Goal: Transaction & Acquisition: Purchase product/service

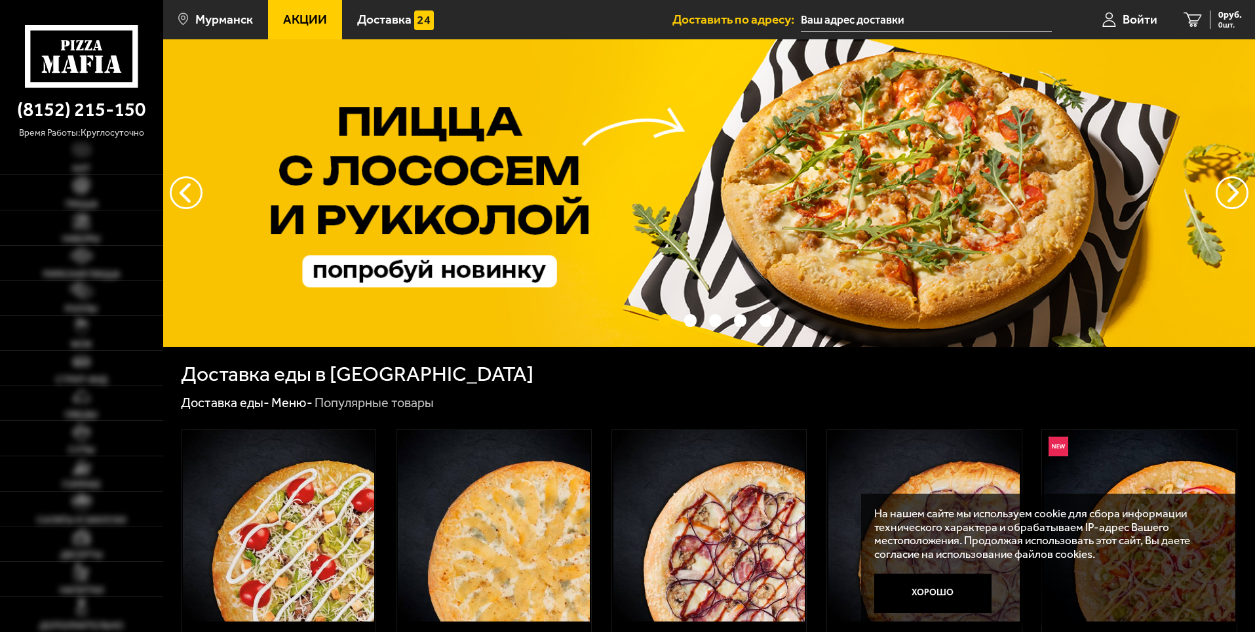
click at [274, 20] on link "Акции" at bounding box center [305, 19] width 74 height 39
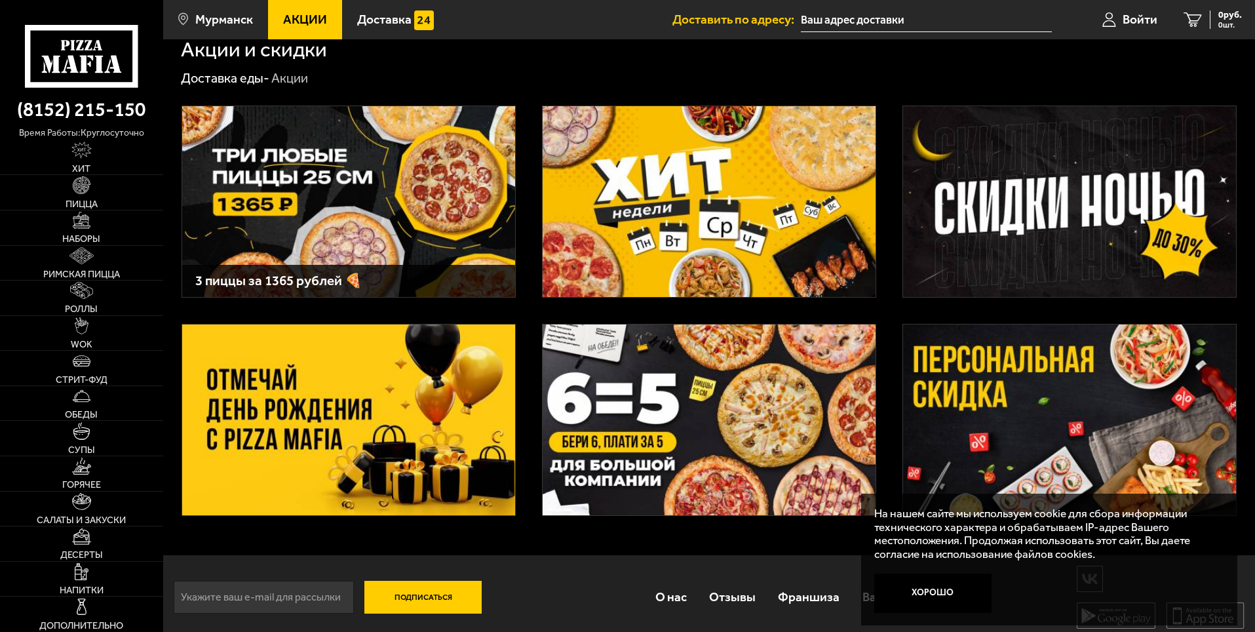
scroll to position [26, 0]
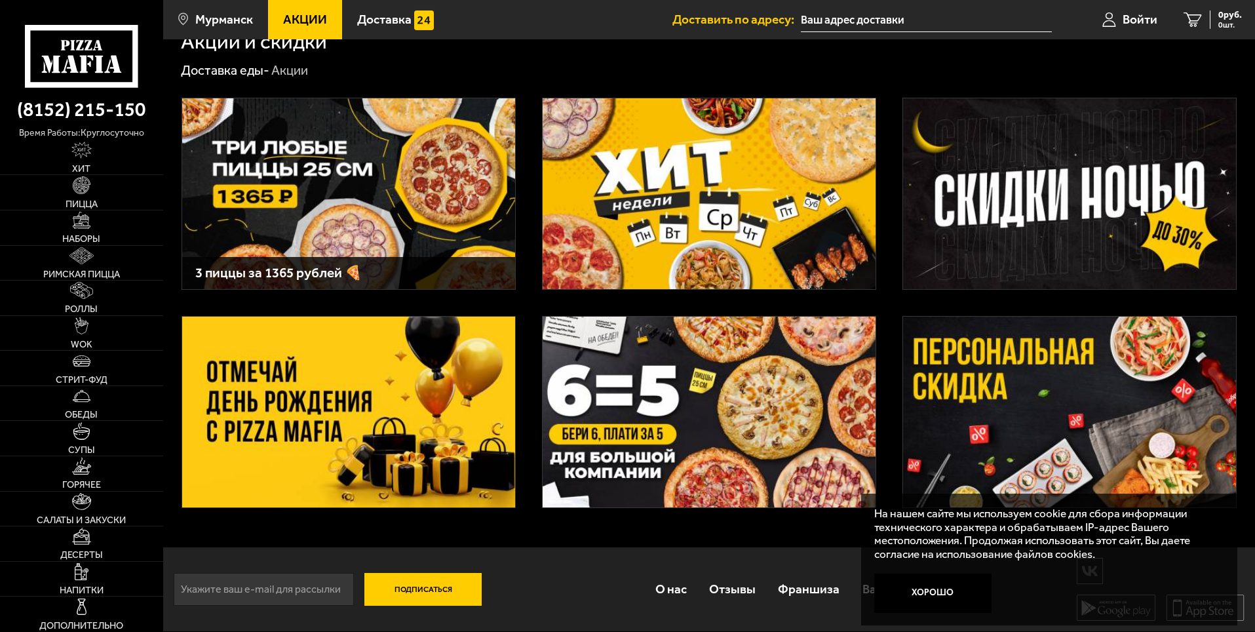
click at [695, 212] on img at bounding box center [709, 193] width 333 height 191
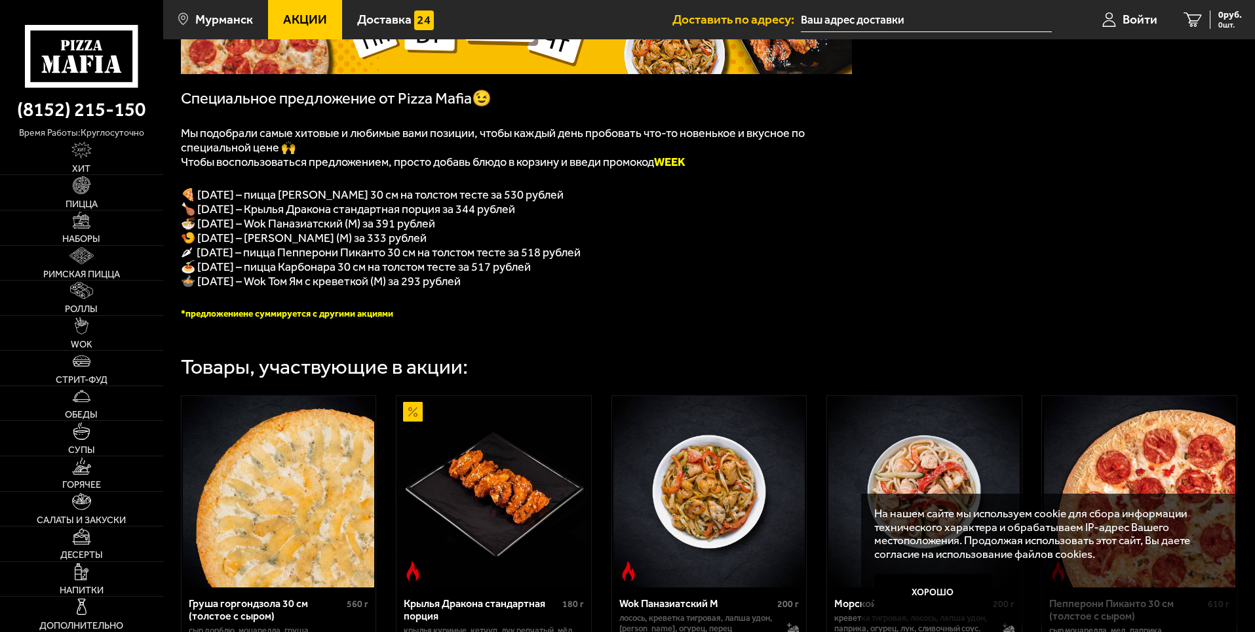
scroll to position [328, 0]
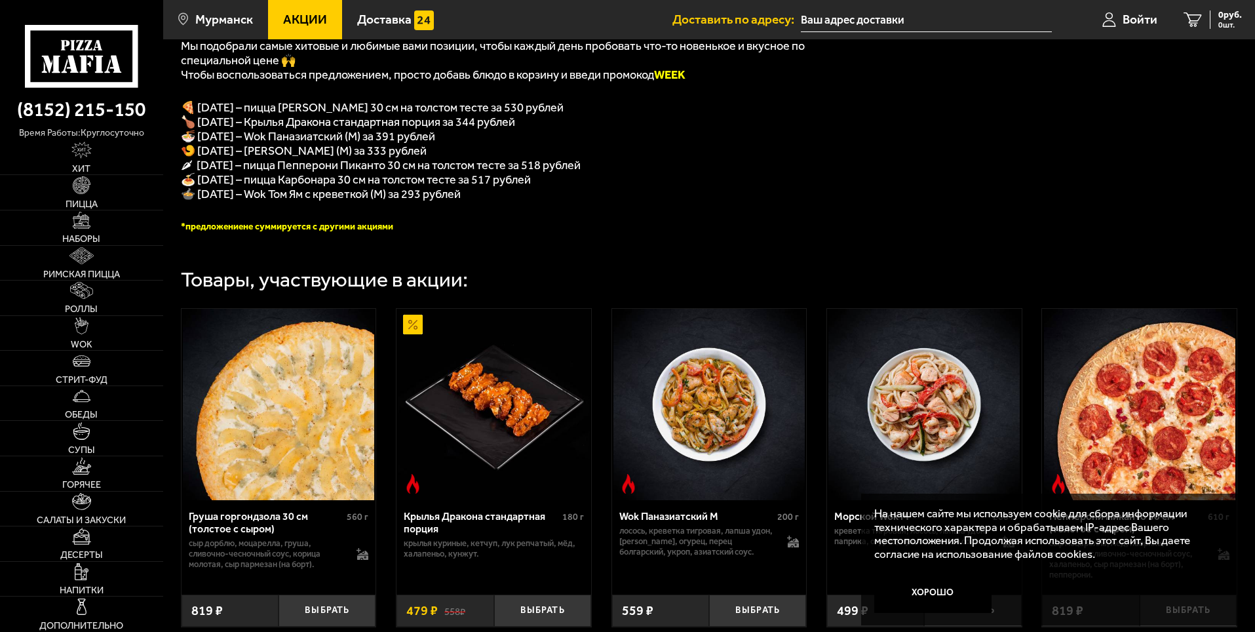
drag, startPoint x: 610, startPoint y: 193, endPoint x: 195, endPoint y: 198, distance: 414.8
click at [197, 187] on p "🍝 [DATE] – пицца Карбонара 30 см на толстом тесте за 517 рублей" at bounding box center [516, 179] width 671 height 14
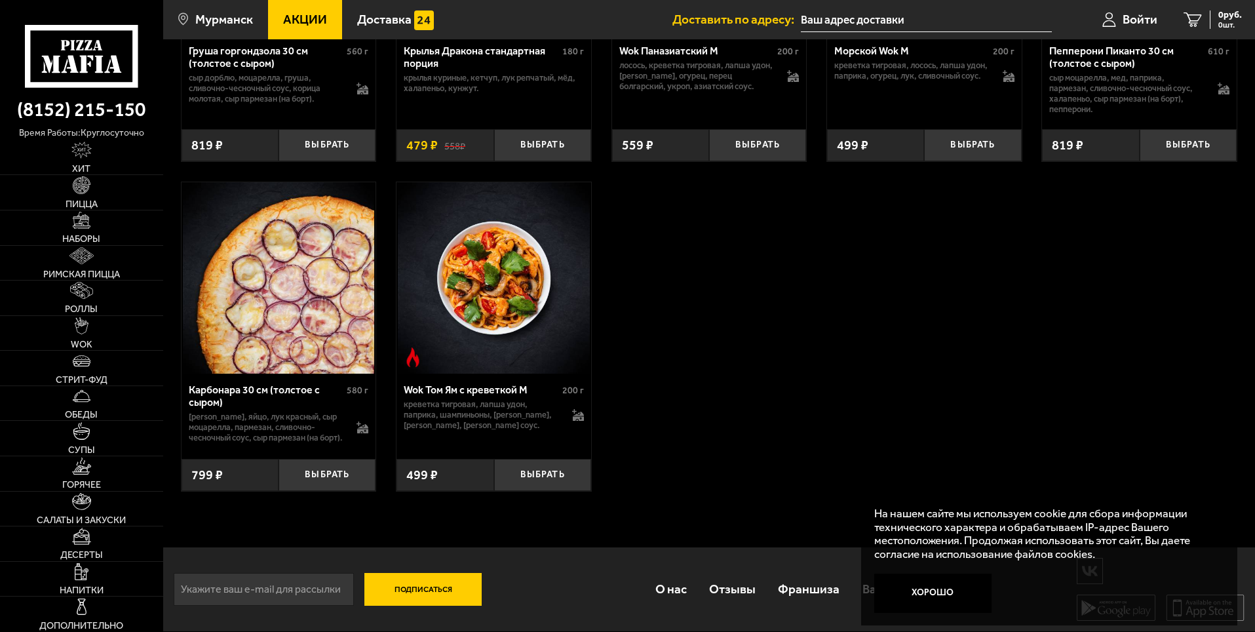
scroll to position [817, 0]
click at [334, 480] on button "Выбрать" at bounding box center [327, 475] width 97 height 32
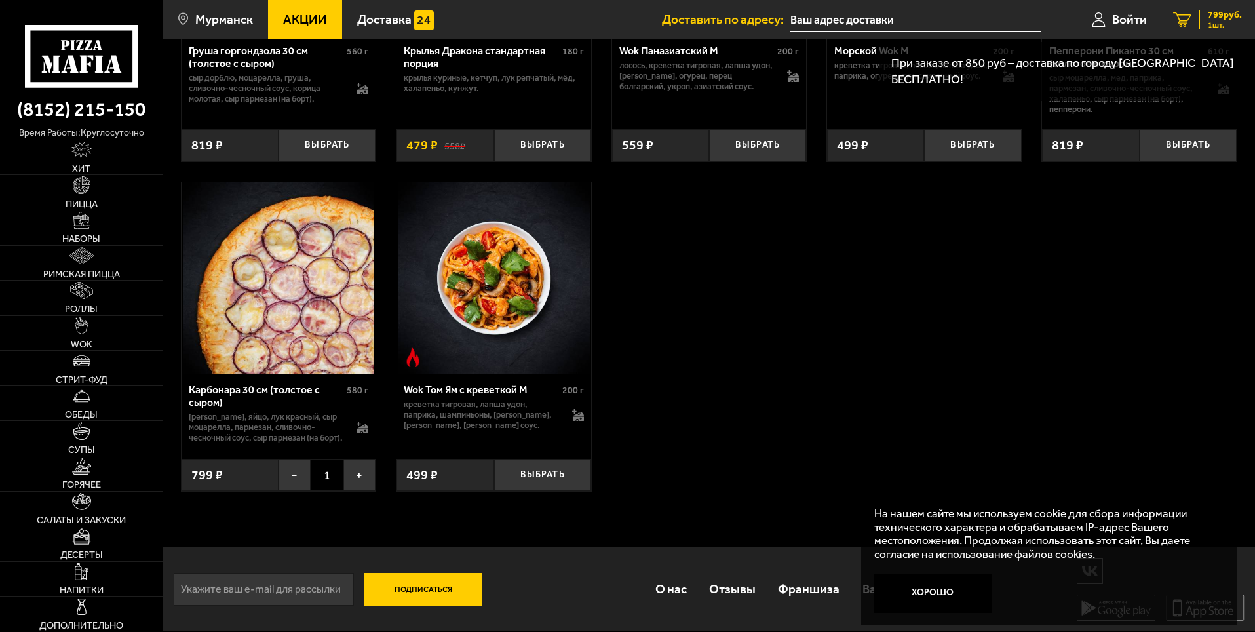
click at [1208, 24] on span "1 шт." at bounding box center [1225, 25] width 34 height 8
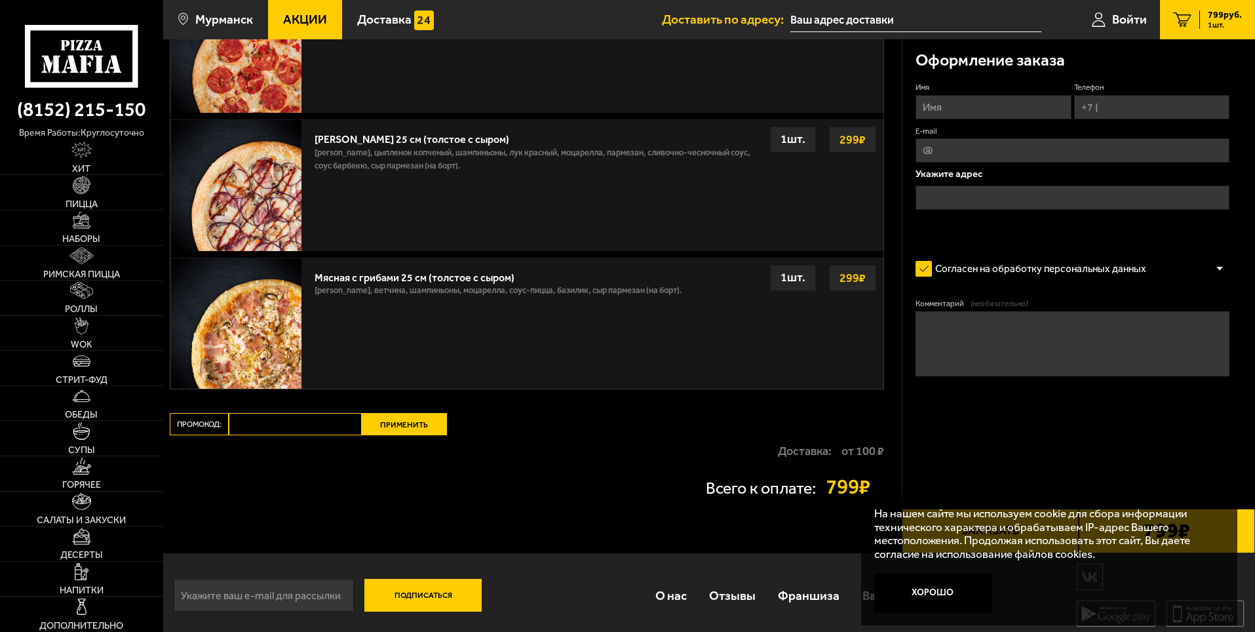
scroll to position [410, 0]
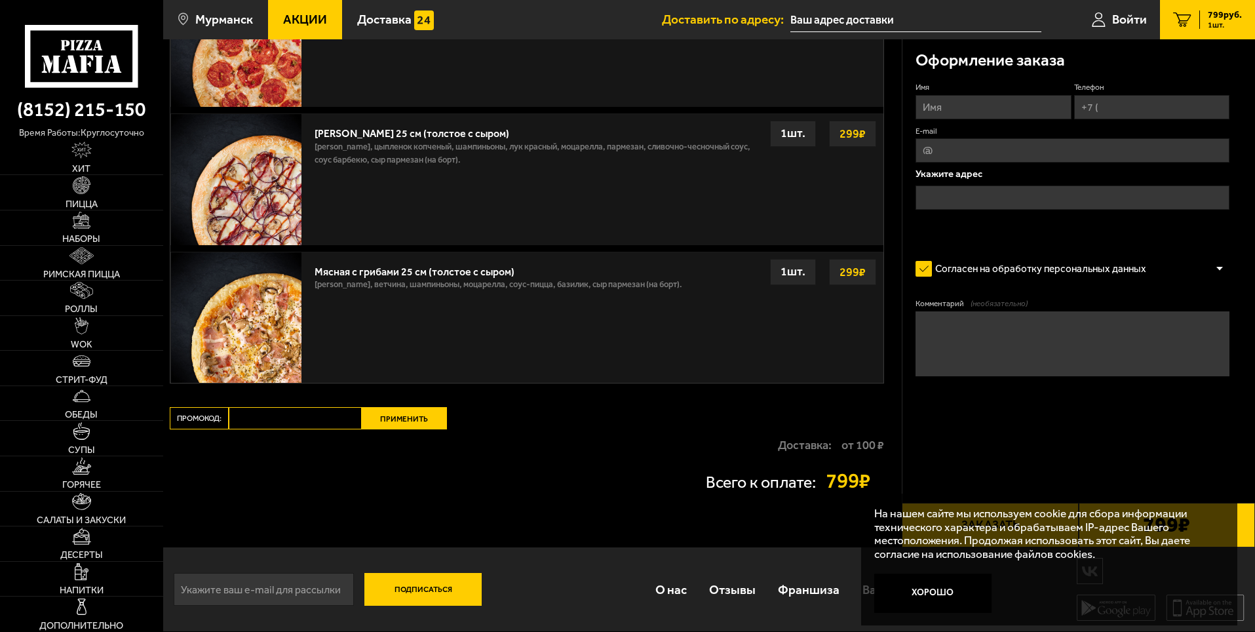
click at [312, 414] on input "Промокод:" at bounding box center [295, 418] width 133 height 22
type input "W"
type input "e"
type input "WEEK"
click at [402, 425] on button "Применить" at bounding box center [404, 418] width 85 height 22
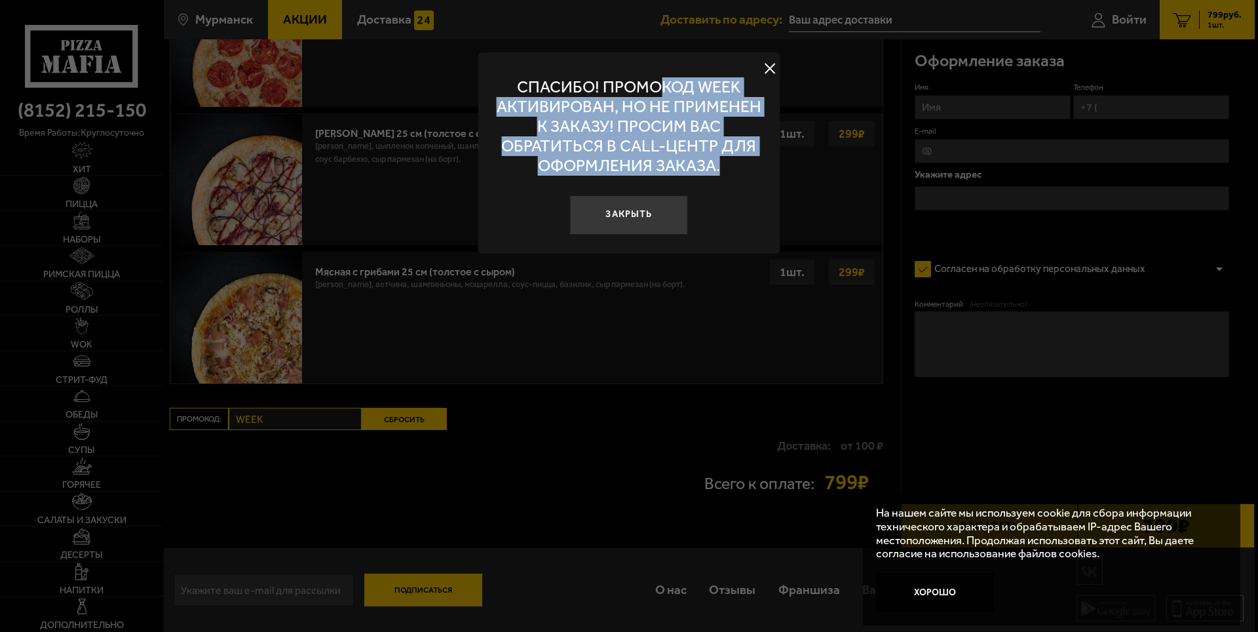
drag, startPoint x: 660, startPoint y: 89, endPoint x: 677, endPoint y: 182, distance: 94.0
click at [677, 181] on div "Спасибо! Промокод WEEK активирован, но не применен к заказу! Просим вас обратит…" at bounding box center [629, 126] width 277 height 123
click at [642, 219] on button "Закрыть" at bounding box center [629, 214] width 118 height 39
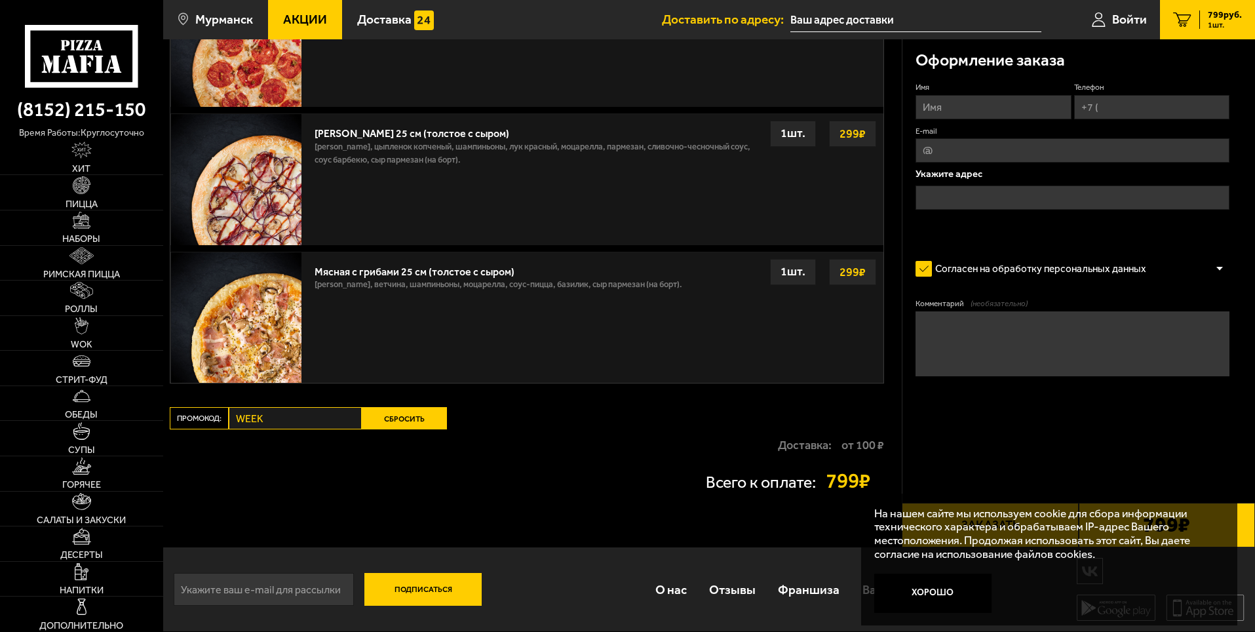
click at [560, 405] on div "Ваш заказ Очистить корзину Доставка еды - Корзина Карбонара 30 см (толстое с сы…" at bounding box center [532, 88] width 739 height 917
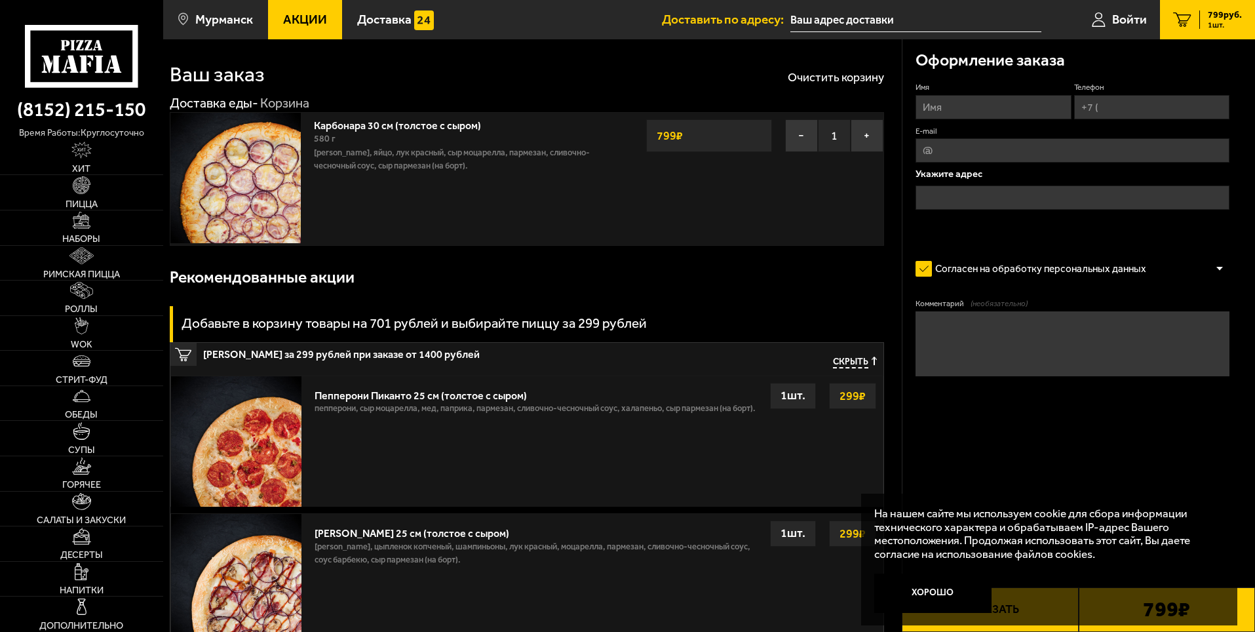
scroll to position [0, 0]
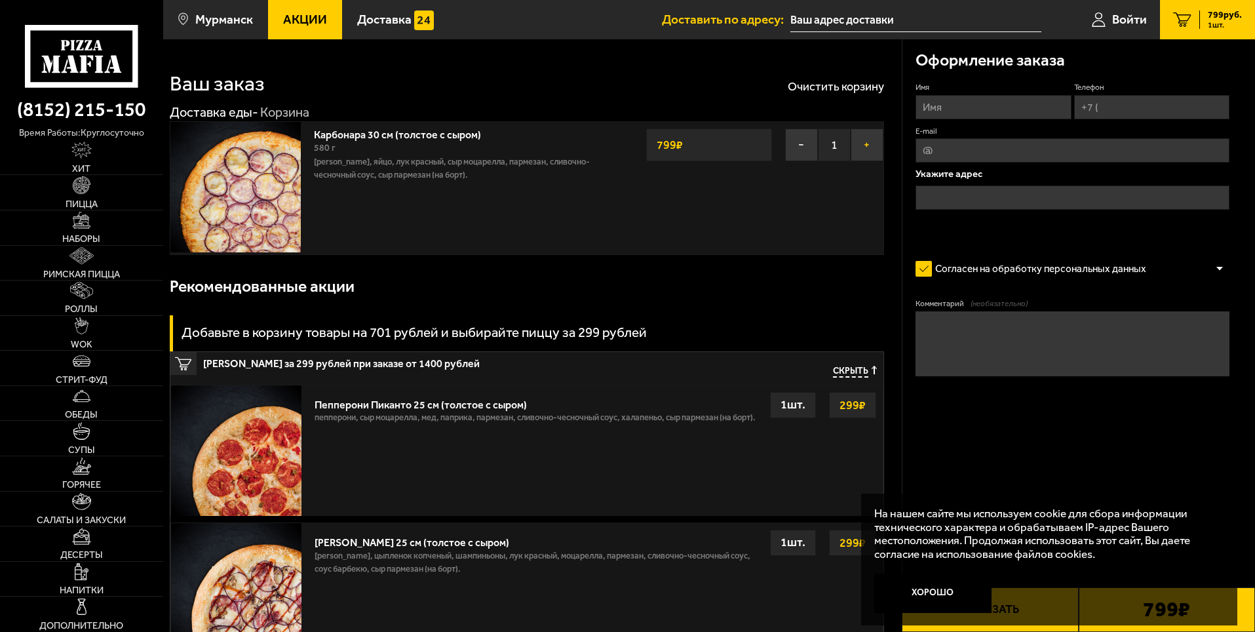
click at [879, 139] on button "+" at bounding box center [867, 144] width 33 height 33
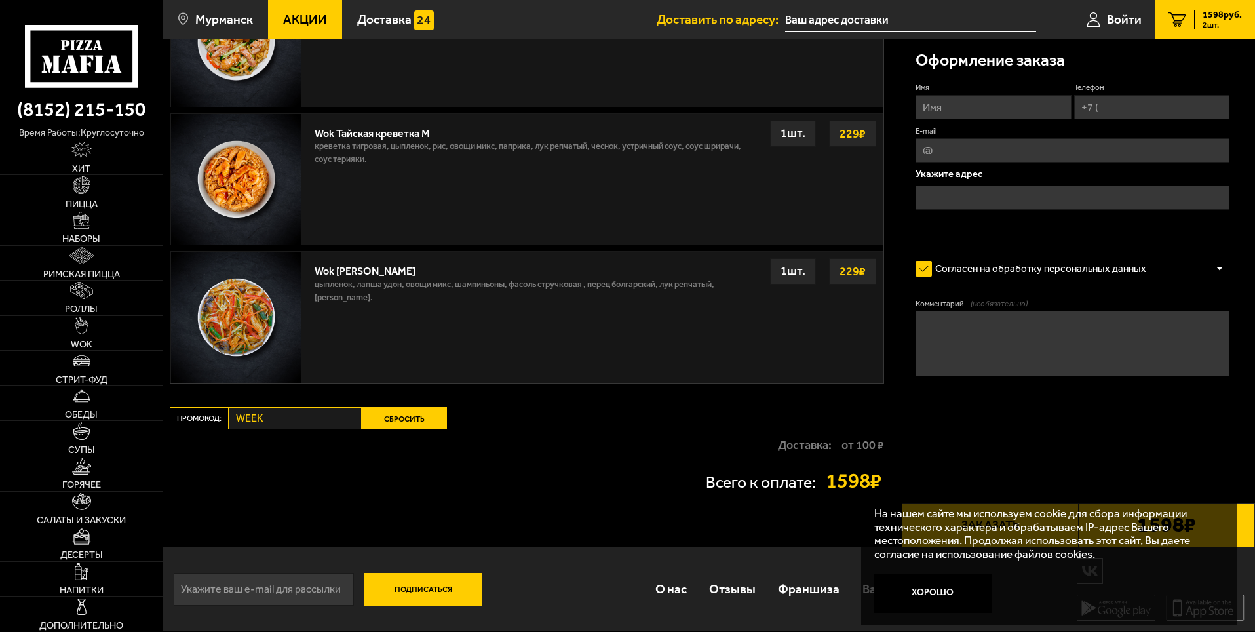
scroll to position [1317, 0]
drag, startPoint x: 811, startPoint y: 445, endPoint x: 465, endPoint y: 449, distance: 345.4
click at [807, 445] on p "Доставка:" at bounding box center [805, 445] width 54 height 12
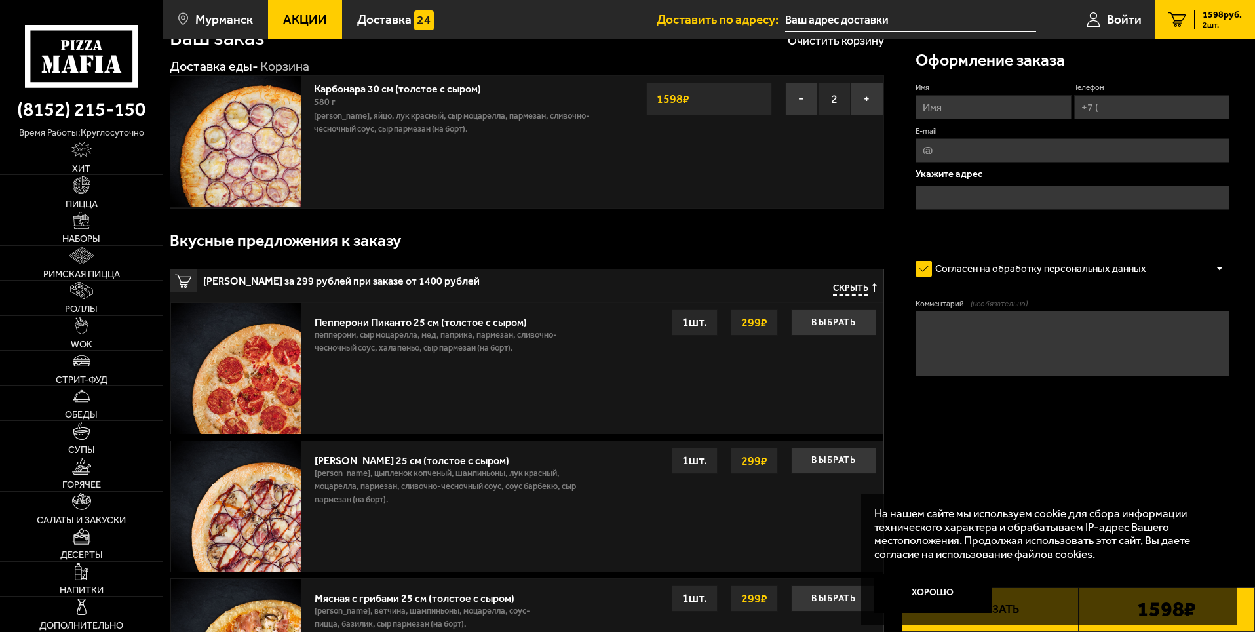
scroll to position [0, 0]
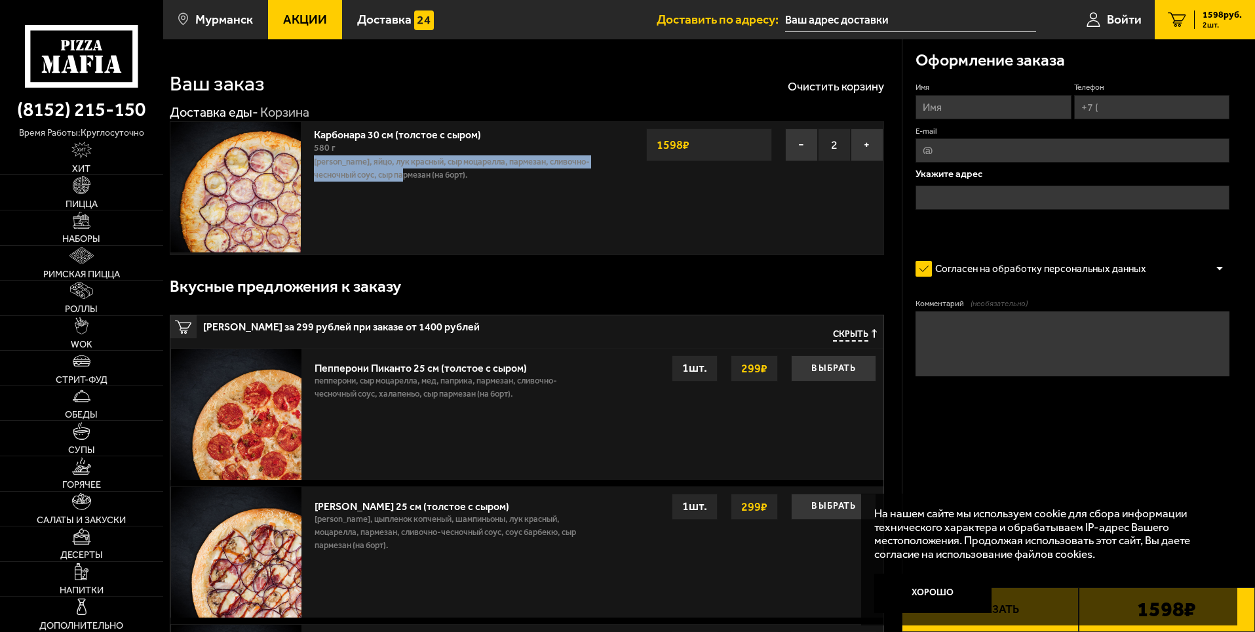
drag, startPoint x: 314, startPoint y: 158, endPoint x: 401, endPoint y: 182, distance: 90.5
click at [396, 182] on div "Карбонара 30 см (толстое с сыром) 580 г бекон, яйцо, лук красный, сыр Моцарелла…" at bounding box center [459, 188] width 304 height 132
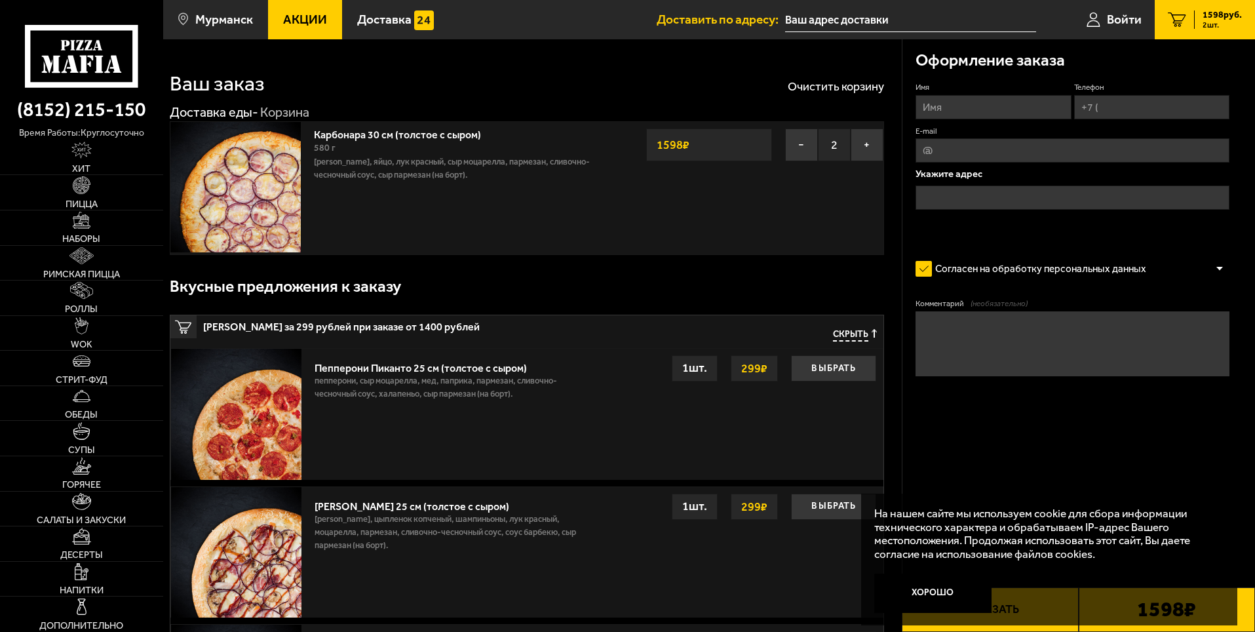
click at [544, 189] on div "Карбонара 30 см (толстое с сыром) 580 г бекон, яйцо, лук красный, сыр Моцарелла…" at bounding box center [459, 188] width 304 height 132
click at [259, 193] on img at bounding box center [235, 187] width 130 height 130
click at [260, 189] on img at bounding box center [235, 187] width 130 height 130
click at [261, 189] on img at bounding box center [235, 187] width 130 height 130
click at [258, 168] on img at bounding box center [235, 187] width 130 height 130
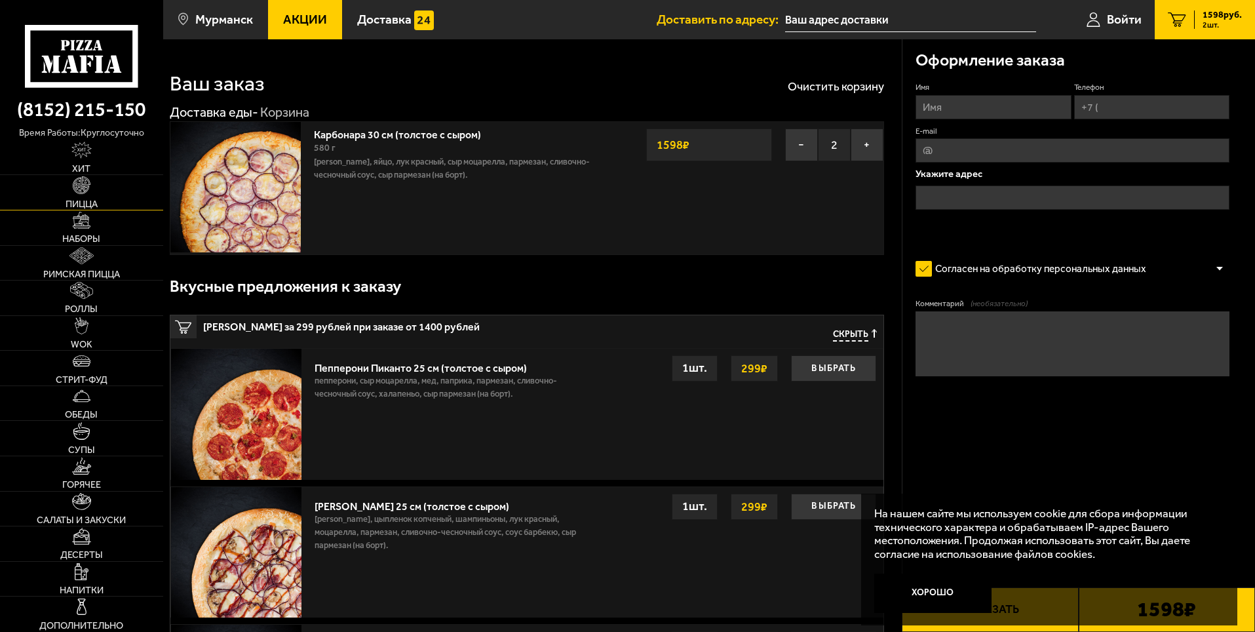
click at [84, 193] on img at bounding box center [81, 184] width 17 height 17
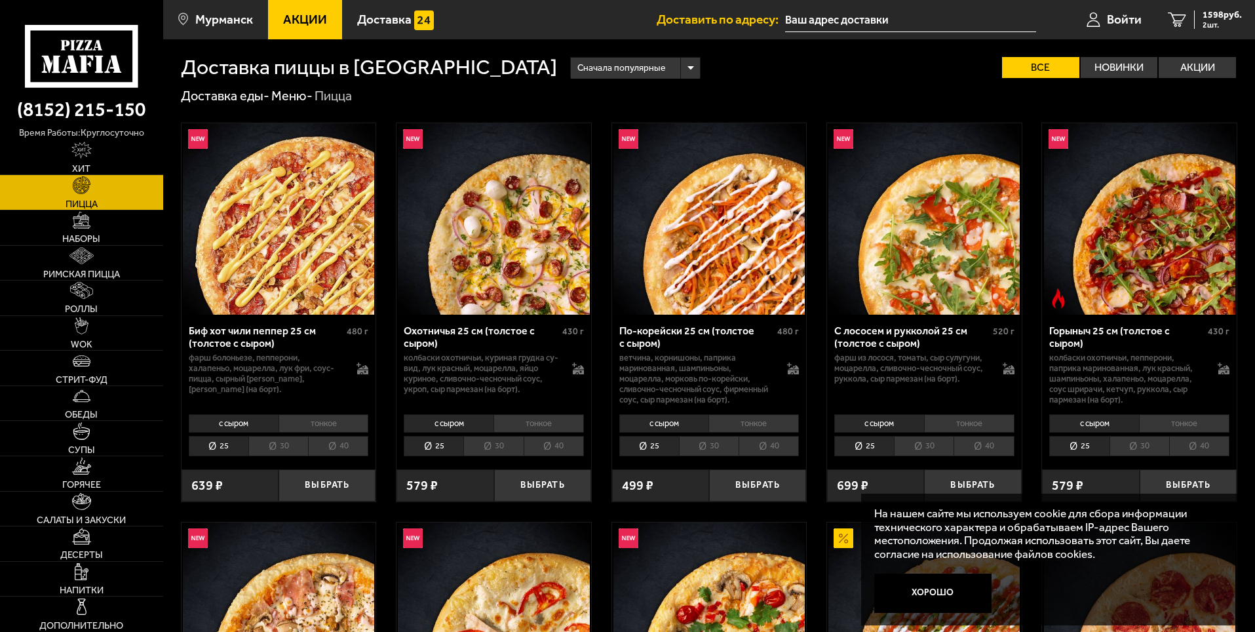
click at [501, 438] on li "30" at bounding box center [493, 446] width 60 height 20
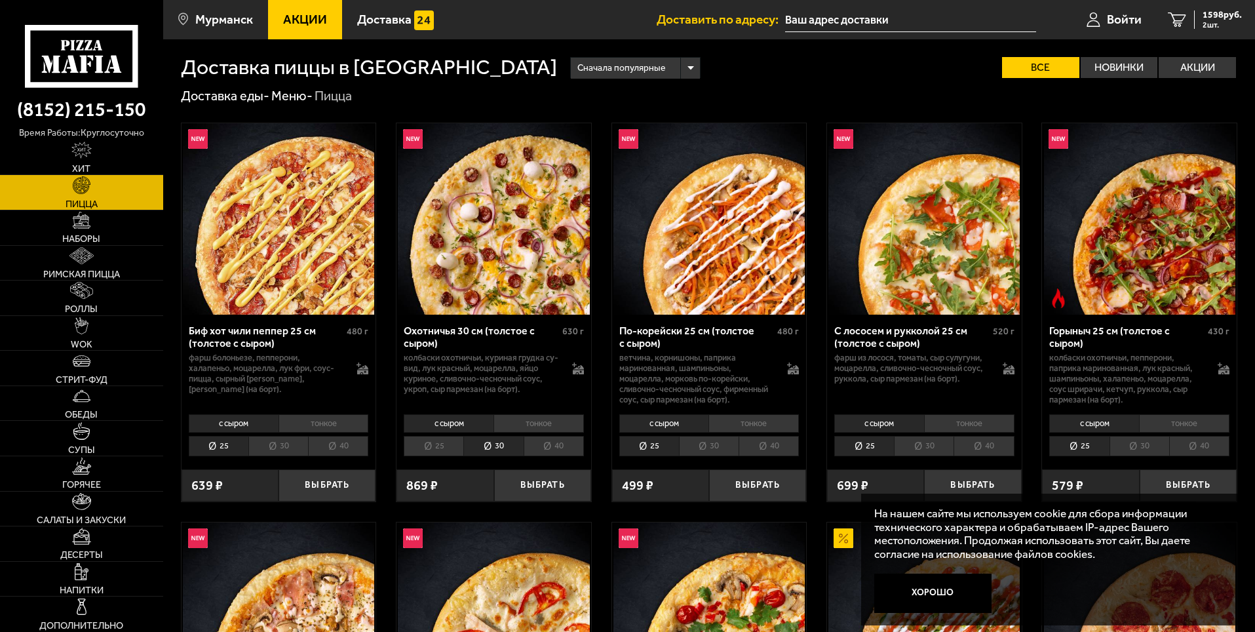
click at [535, 444] on li "40" at bounding box center [554, 446] width 60 height 20
click at [518, 442] on li "30" at bounding box center [493, 446] width 60 height 20
click at [558, 450] on li "40" at bounding box center [554, 446] width 60 height 20
click at [516, 451] on li "30" at bounding box center [493, 446] width 60 height 20
click at [550, 452] on li "40" at bounding box center [554, 446] width 60 height 20
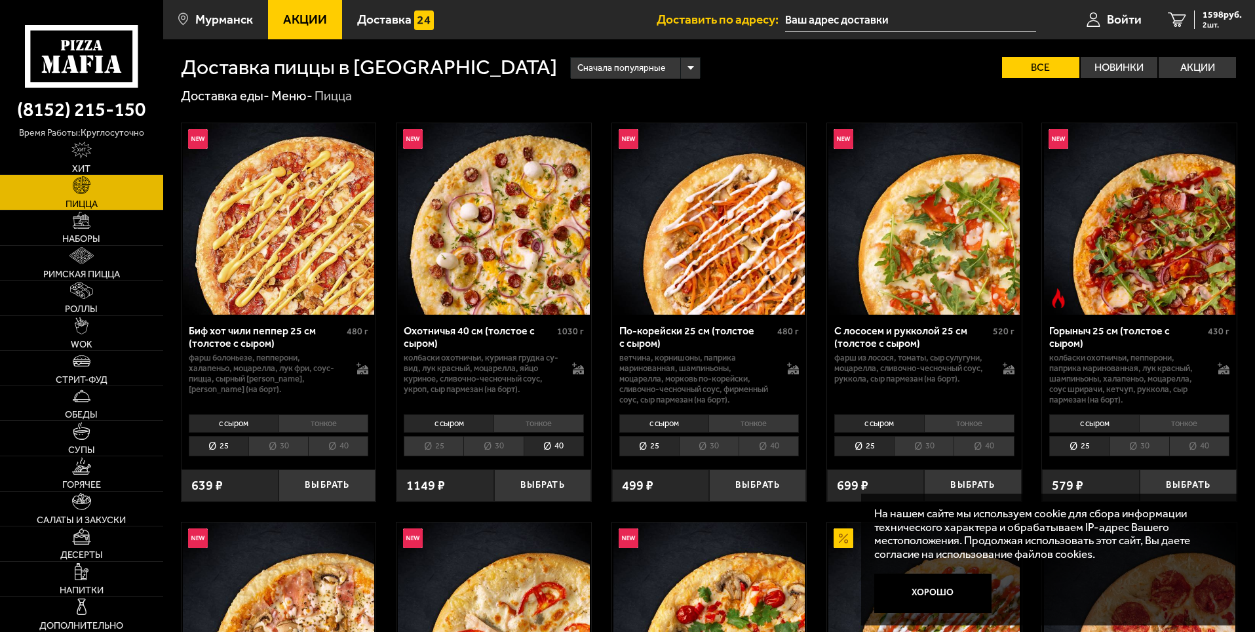
click at [432, 446] on li "25" at bounding box center [434, 446] width 60 height 20
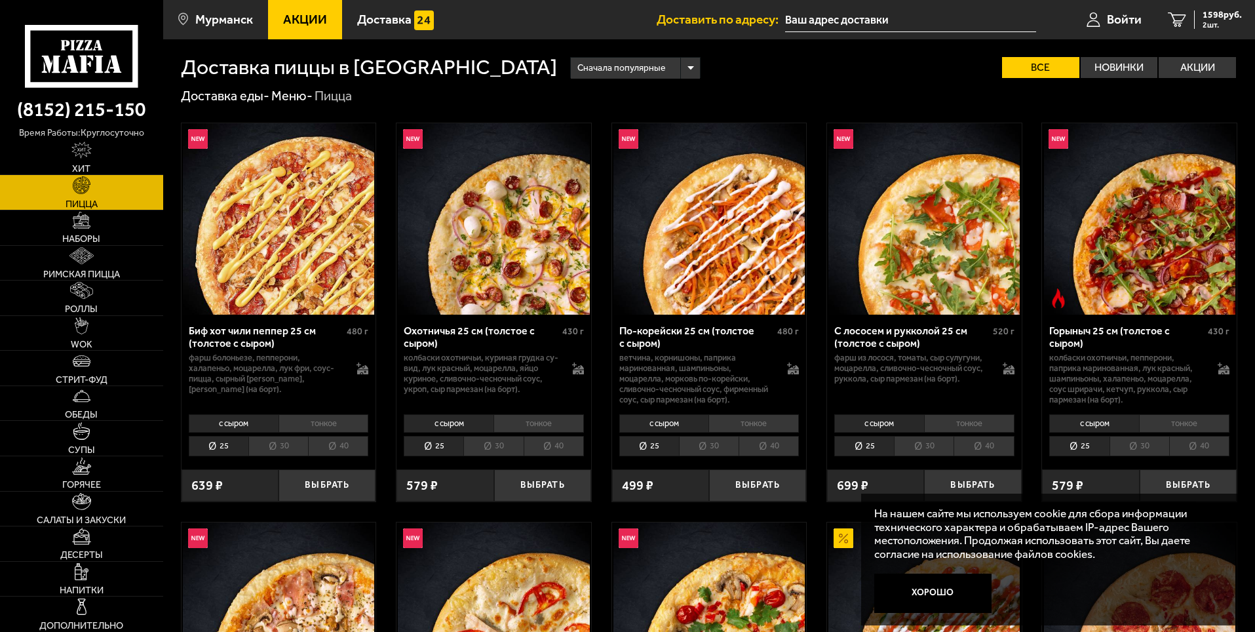
click at [514, 450] on li "30" at bounding box center [493, 446] width 60 height 20
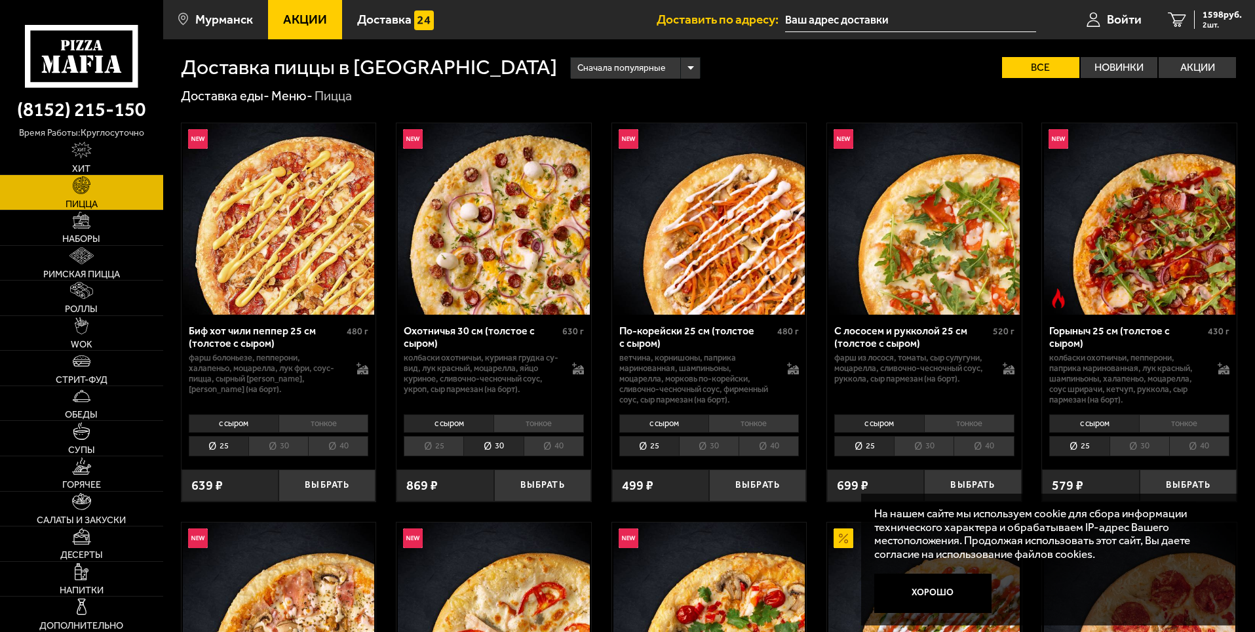
click at [548, 451] on li "40" at bounding box center [554, 446] width 60 height 20
click at [450, 446] on li "25" at bounding box center [434, 446] width 60 height 20
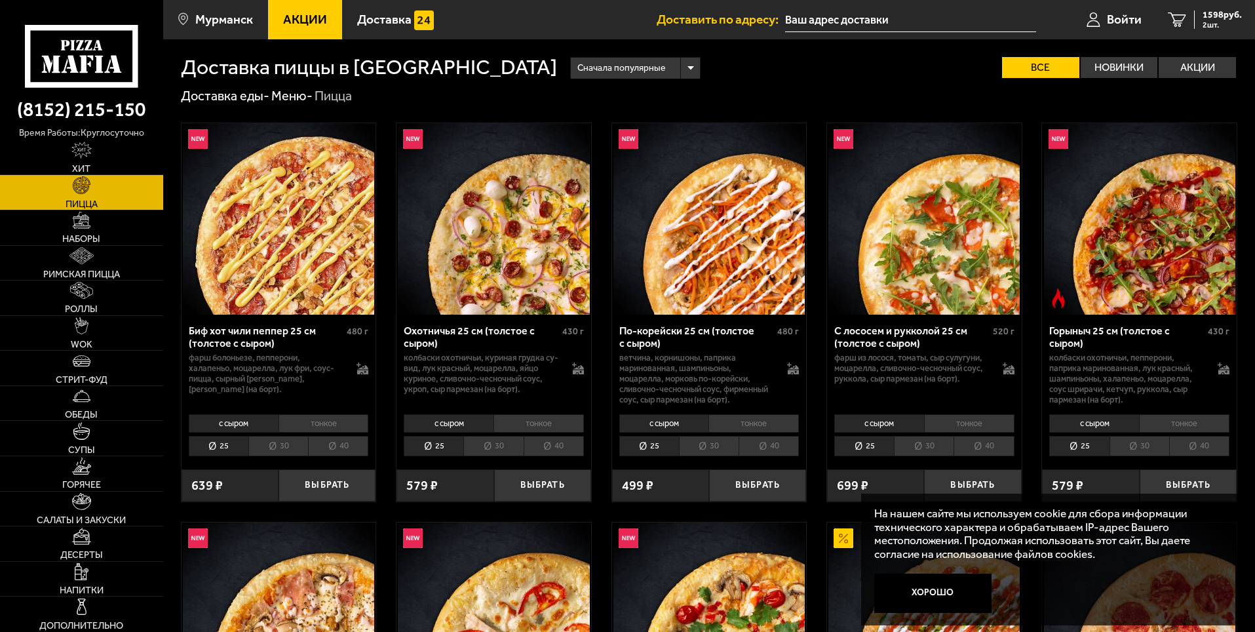
click at [542, 451] on li "40" at bounding box center [554, 446] width 60 height 20
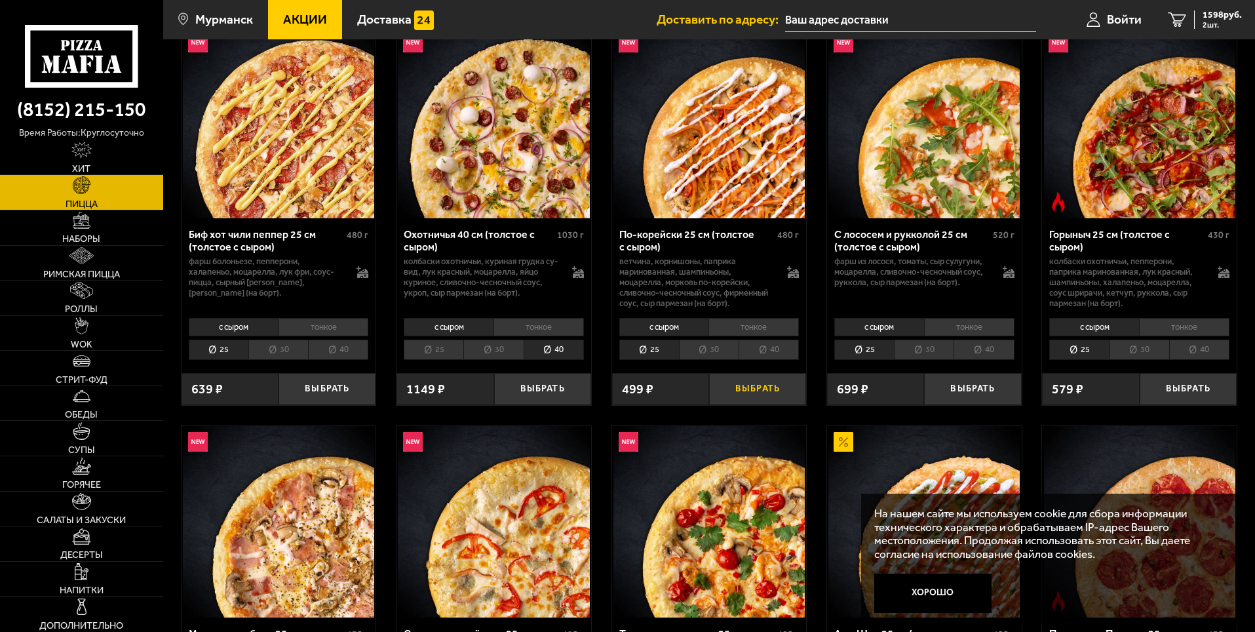
scroll to position [131, 0]
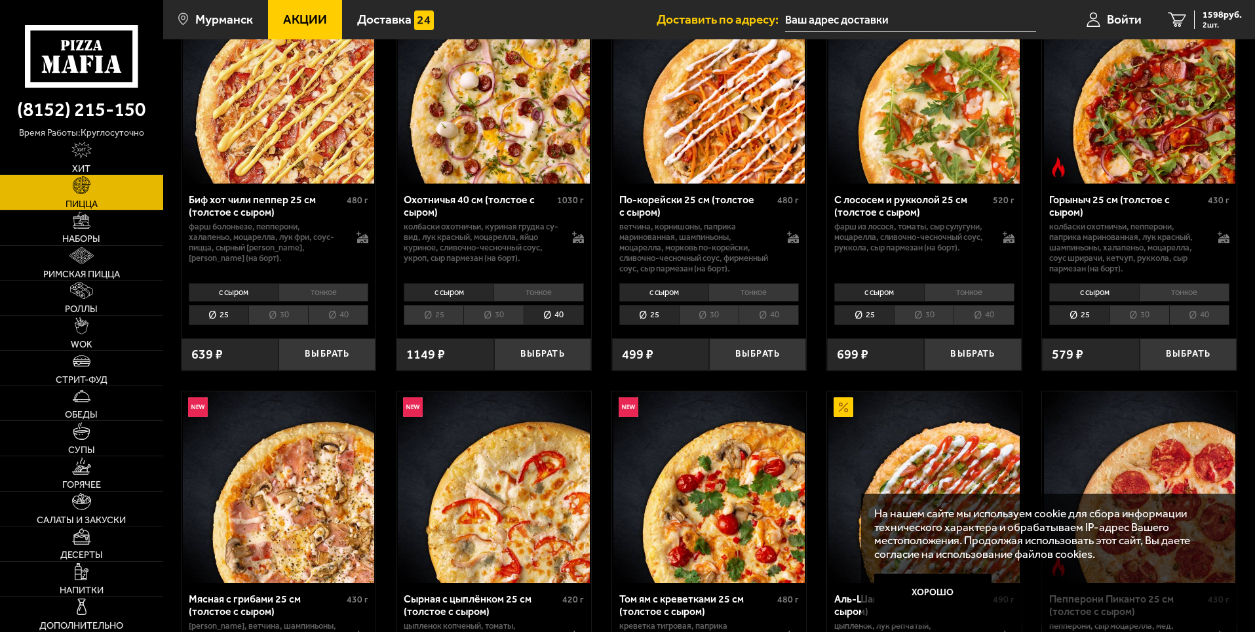
click at [775, 316] on li "40" at bounding box center [769, 315] width 60 height 20
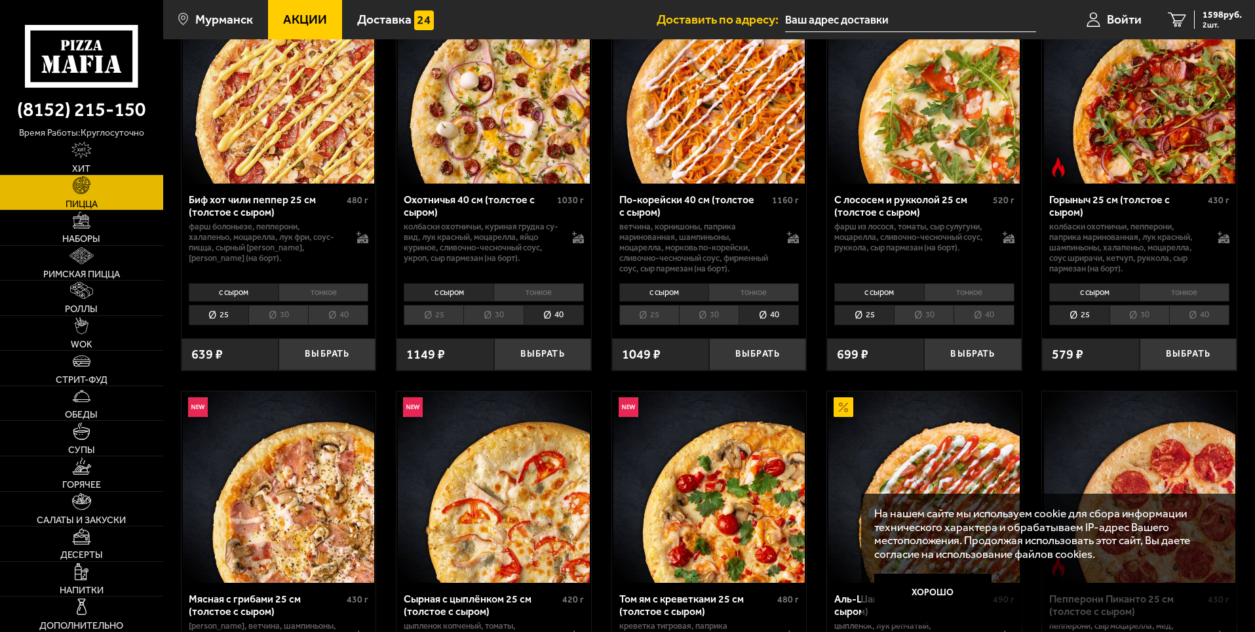
scroll to position [66, 0]
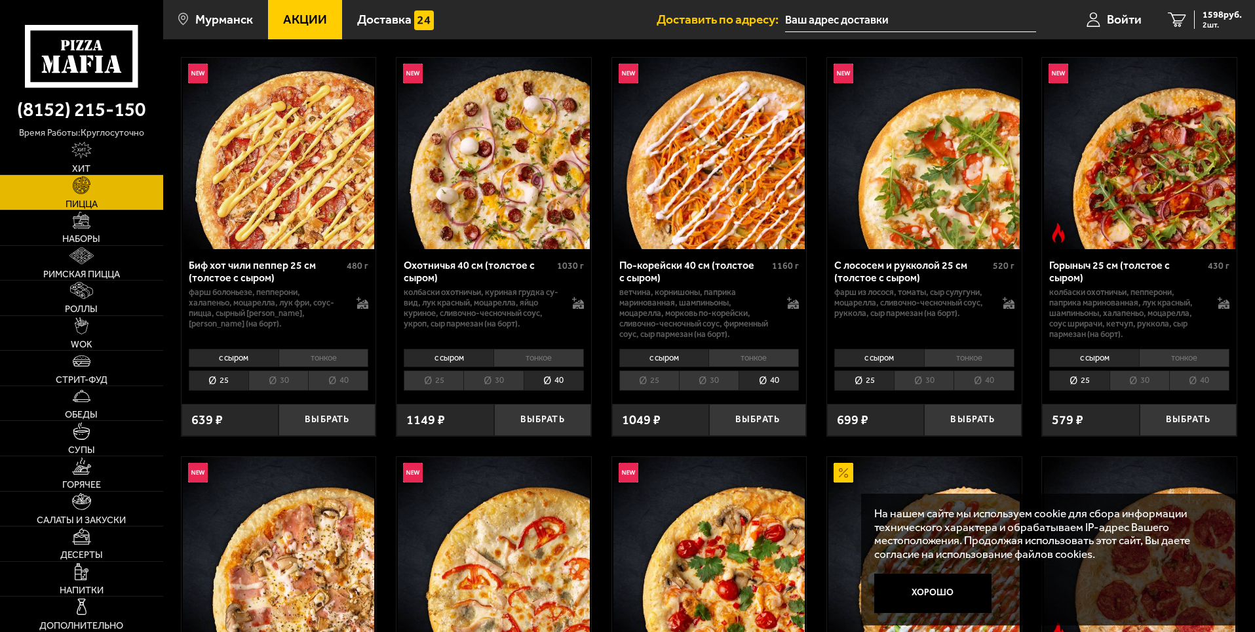
click at [488, 388] on li "30" at bounding box center [493, 380] width 60 height 20
click at [539, 385] on li "40" at bounding box center [554, 380] width 60 height 20
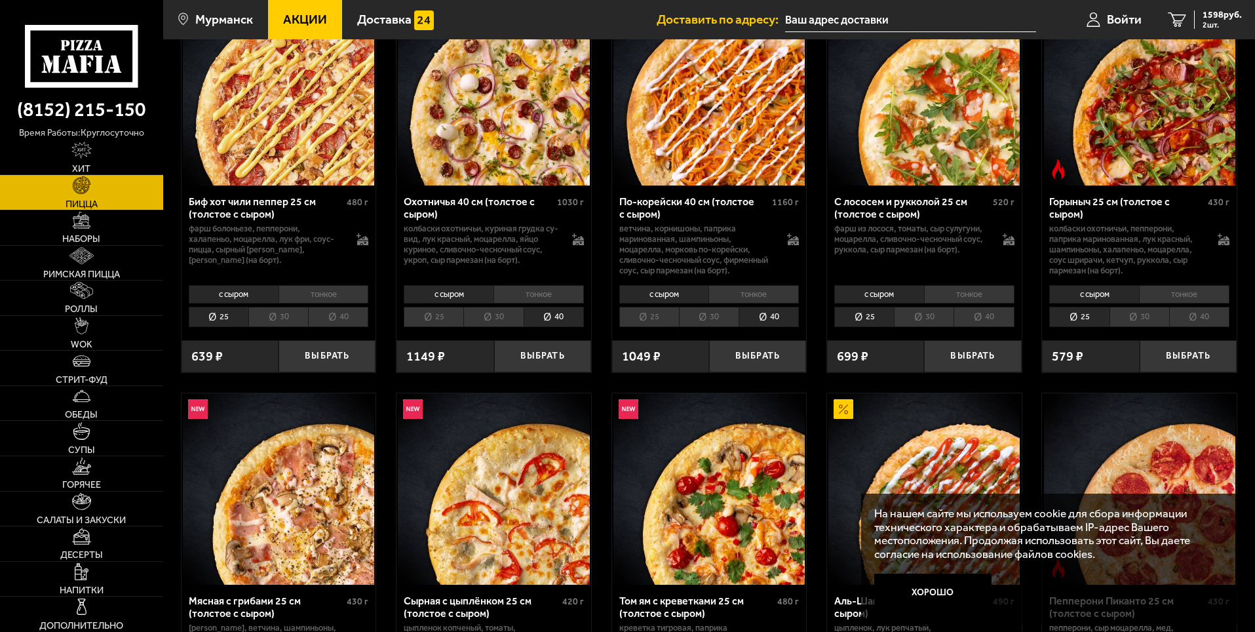
scroll to position [131, 0]
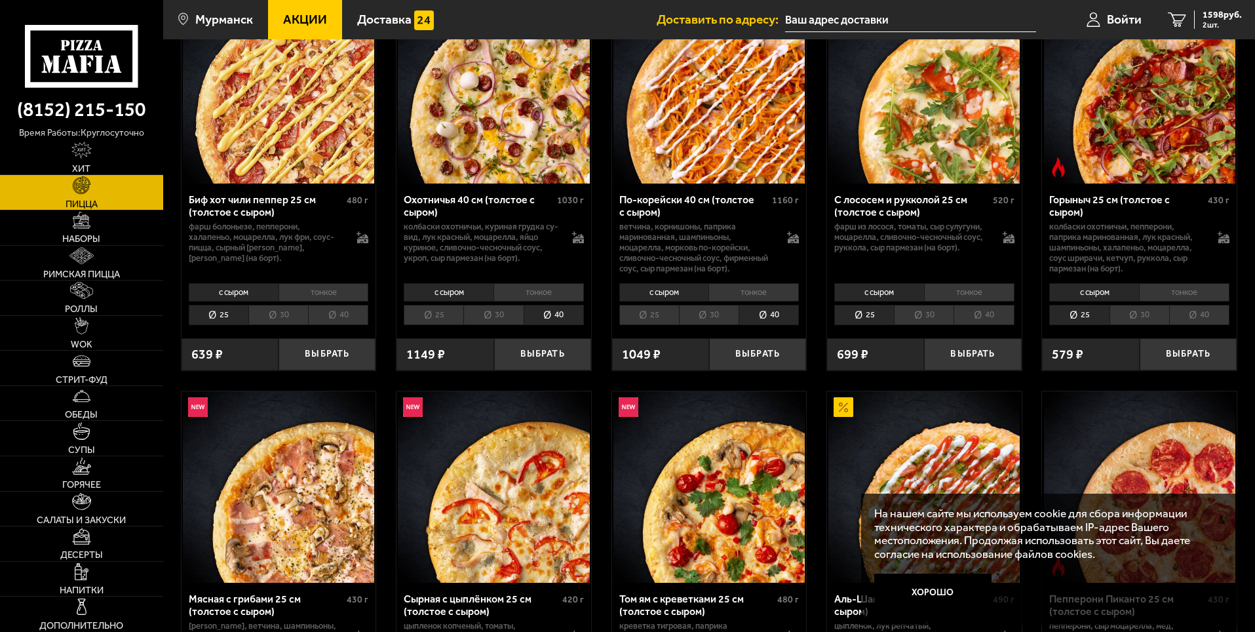
click at [495, 313] on li "30" at bounding box center [493, 315] width 60 height 20
click at [558, 322] on li "40" at bounding box center [554, 315] width 60 height 20
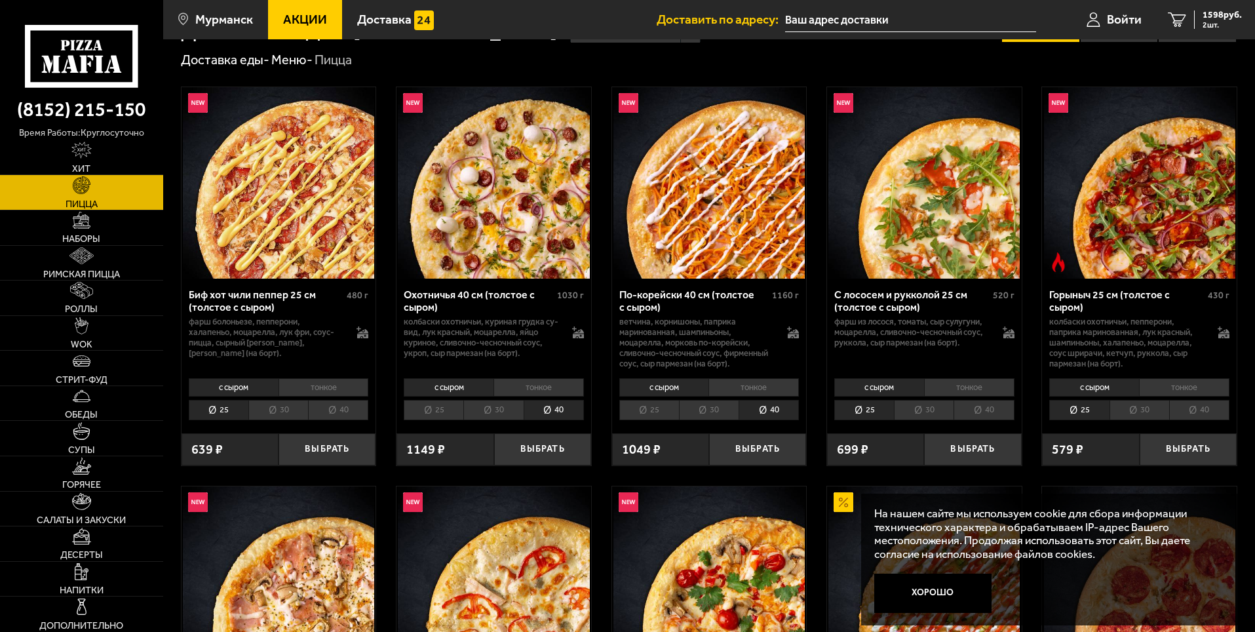
scroll to position [0, 0]
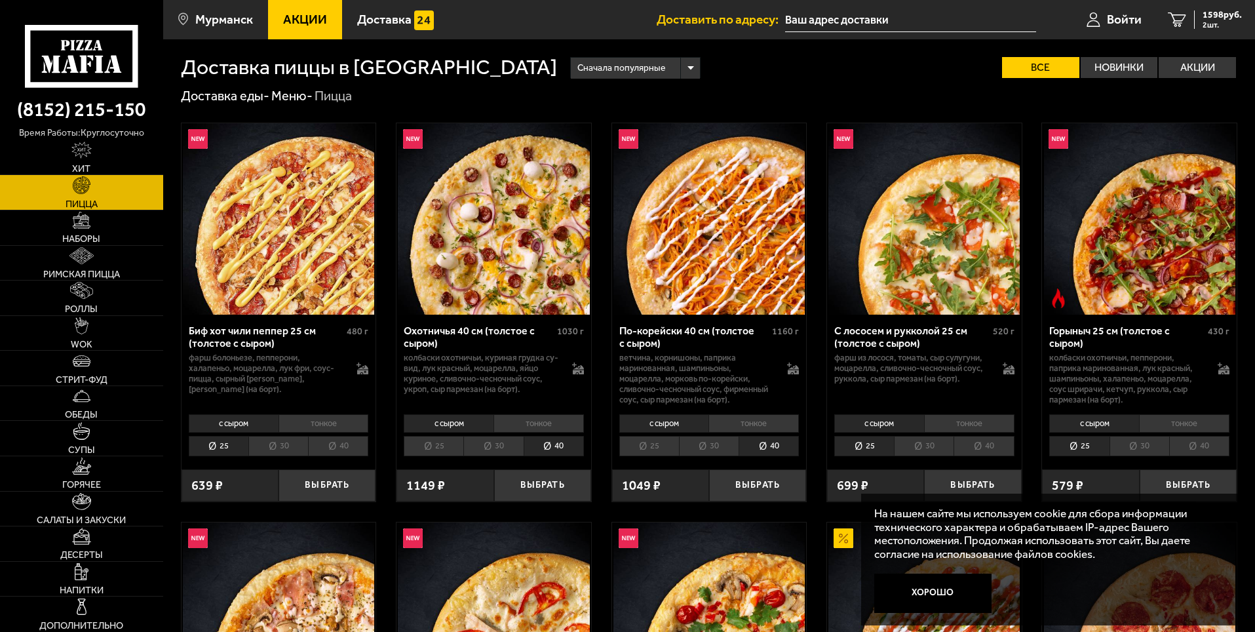
click at [359, 455] on li "40" at bounding box center [338, 446] width 60 height 20
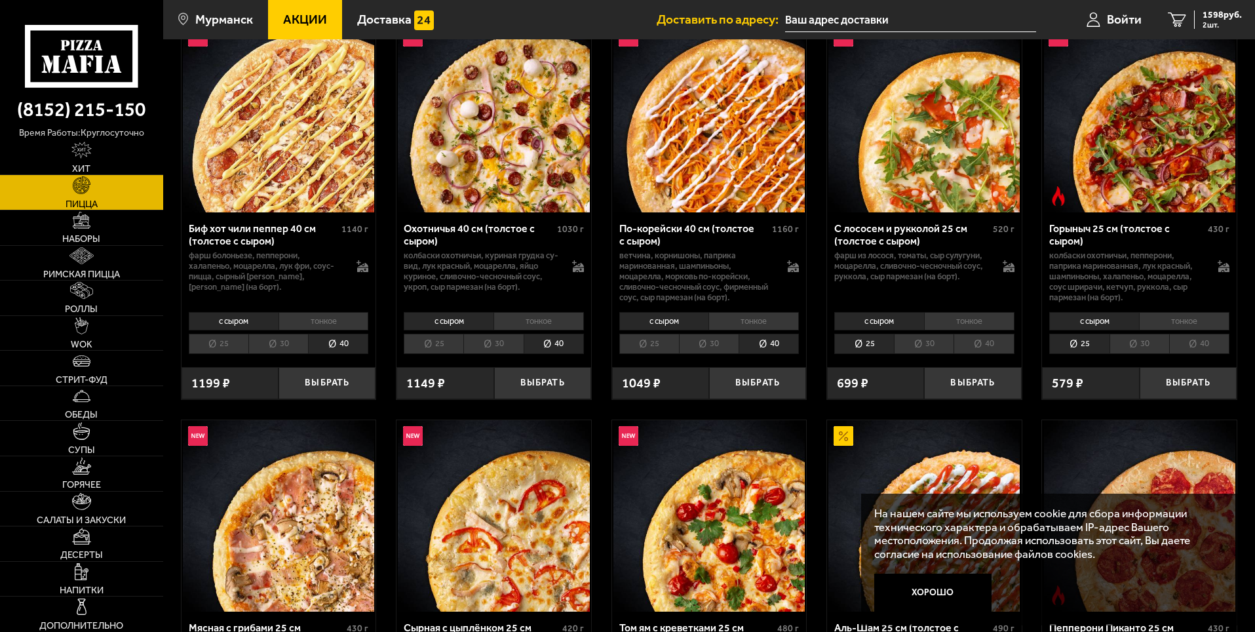
scroll to position [98, 0]
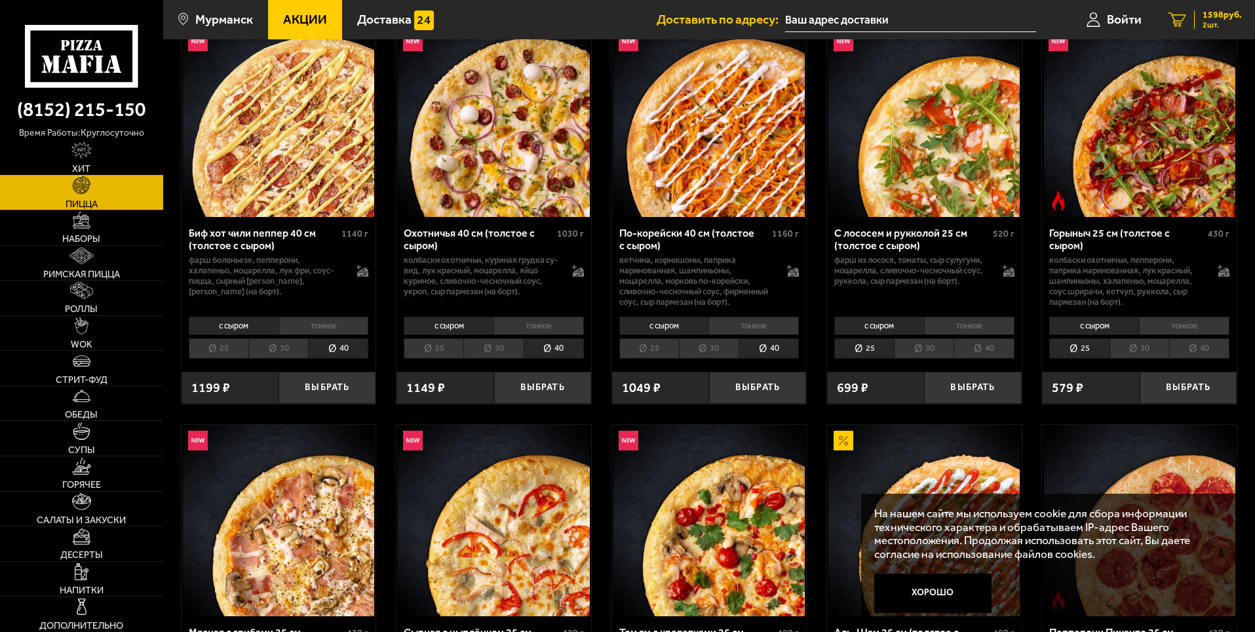
click at [1199, 24] on div "1598 руб. 2 шт." at bounding box center [1218, 19] width 48 height 18
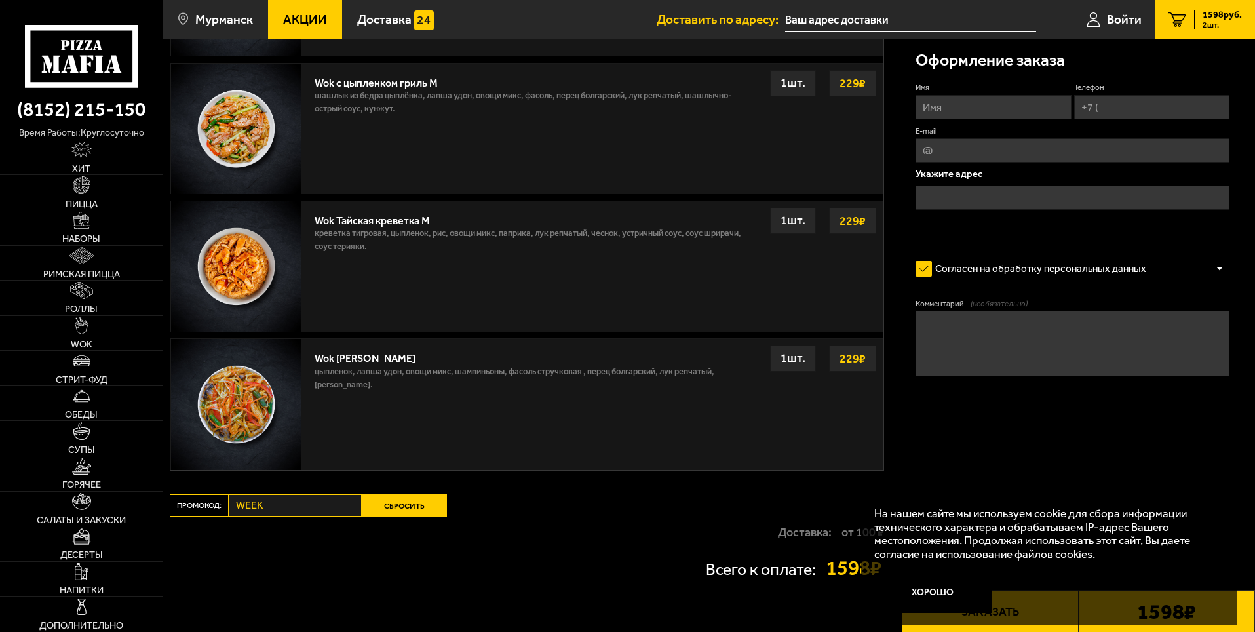
scroll to position [1317, 0]
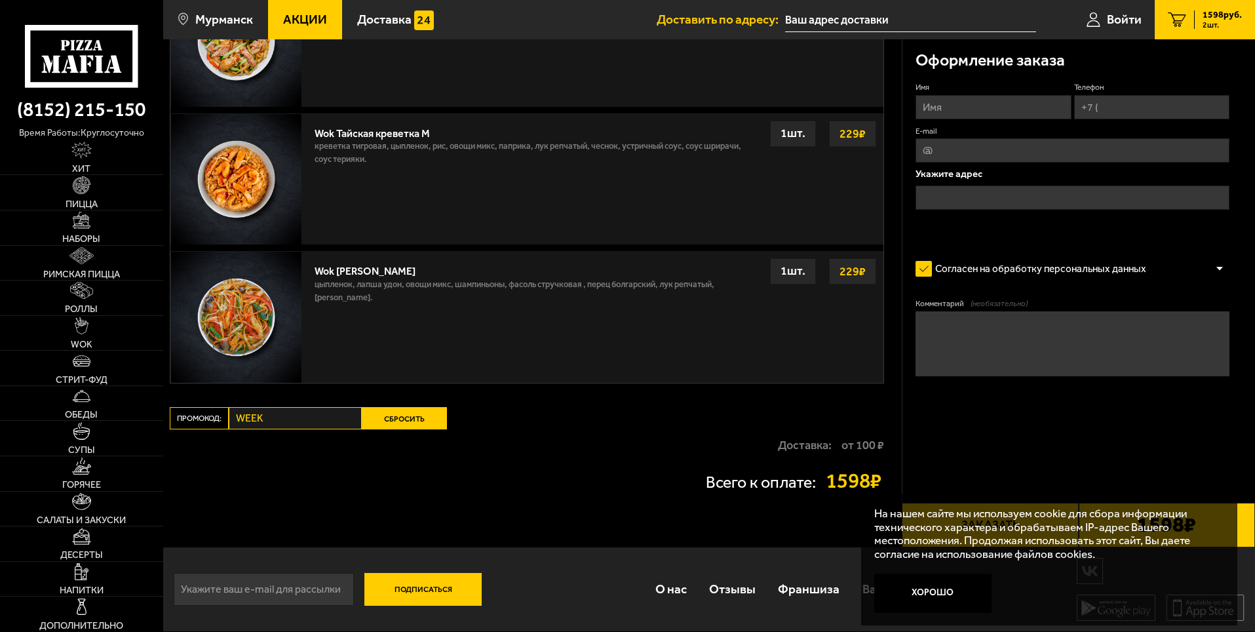
click at [301, 21] on span "Акции" at bounding box center [305, 19] width 44 height 12
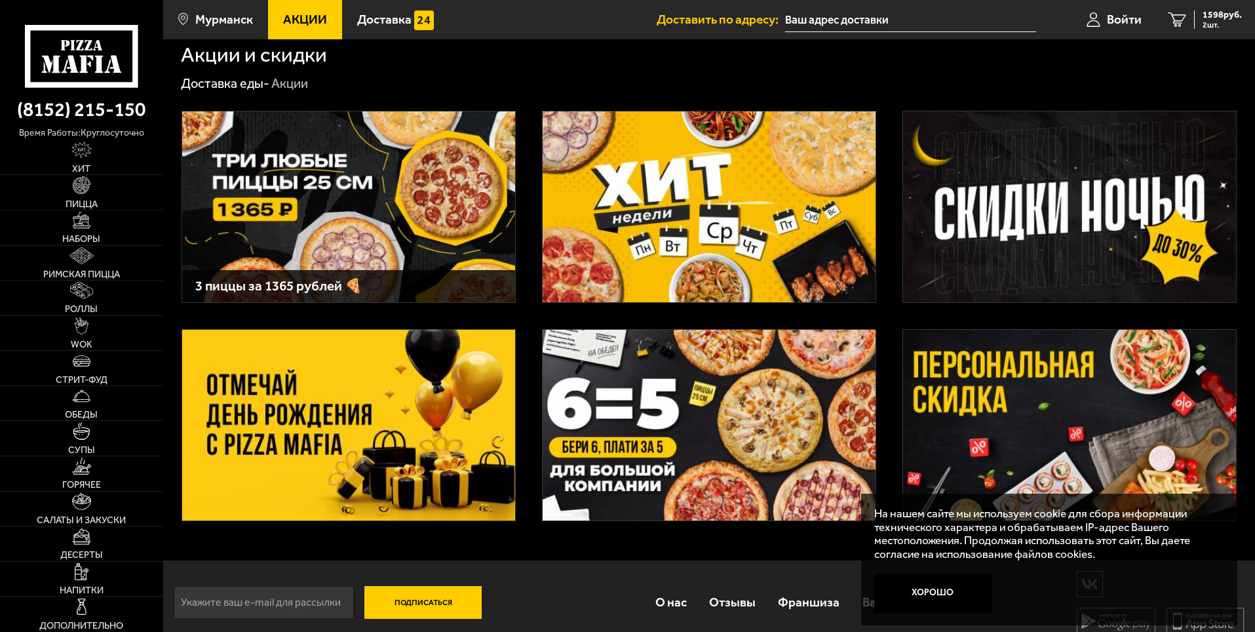
scroll to position [26, 0]
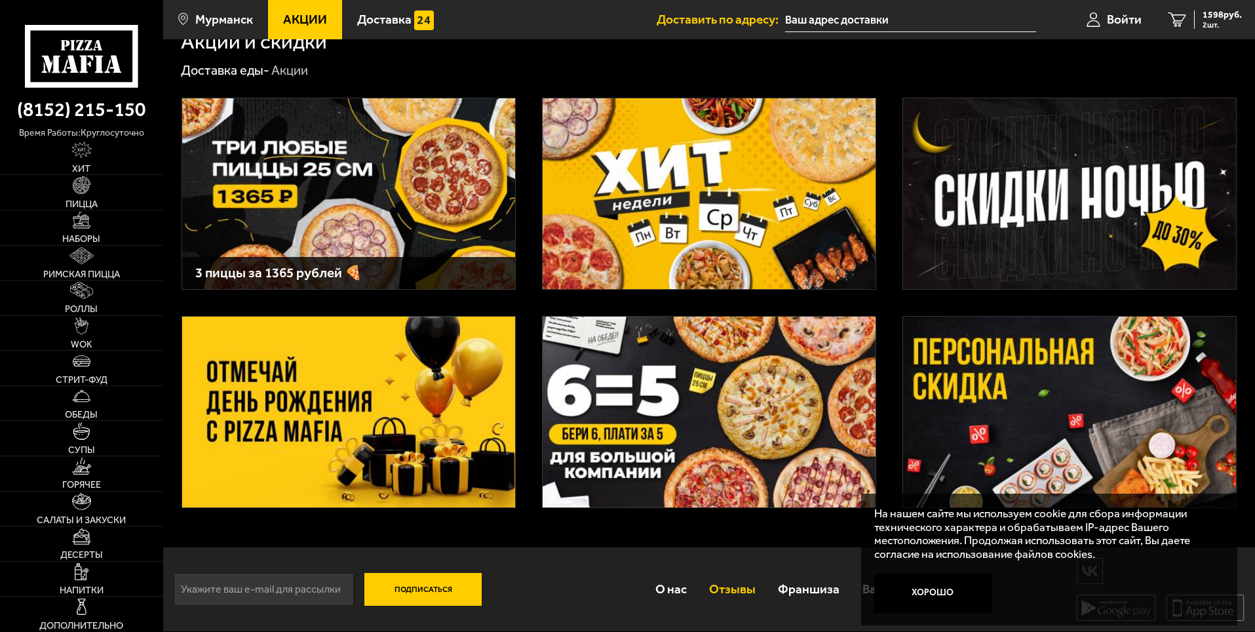
click at [729, 590] on link "Отзывы" at bounding box center [732, 589] width 69 height 43
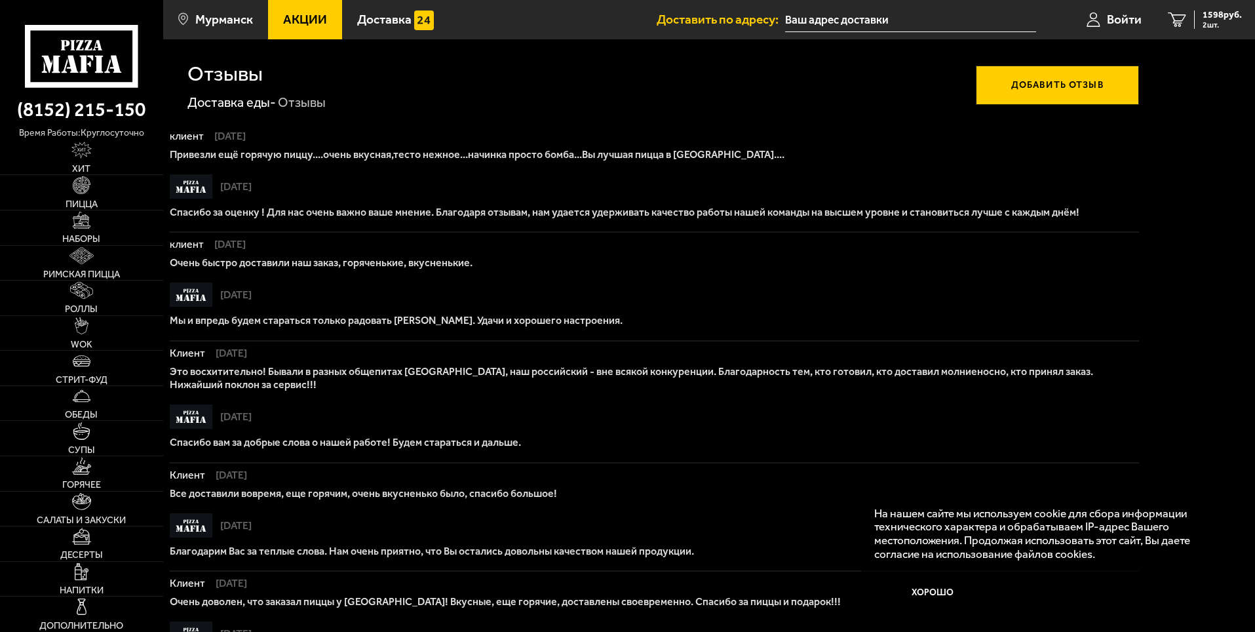
drag, startPoint x: 248, startPoint y: 152, endPoint x: 522, endPoint y: 179, distance: 275.2
click at [513, 174] on div "клиент [DATE] Привезли ещё горячую пиццу....очень вкусная,тесто нежное...начинк…" at bounding box center [654, 182] width 969 height 102
click at [535, 267] on p "Очень быстро доставили наш заказ, горяченькие, вкусненькие." at bounding box center [654, 262] width 969 height 13
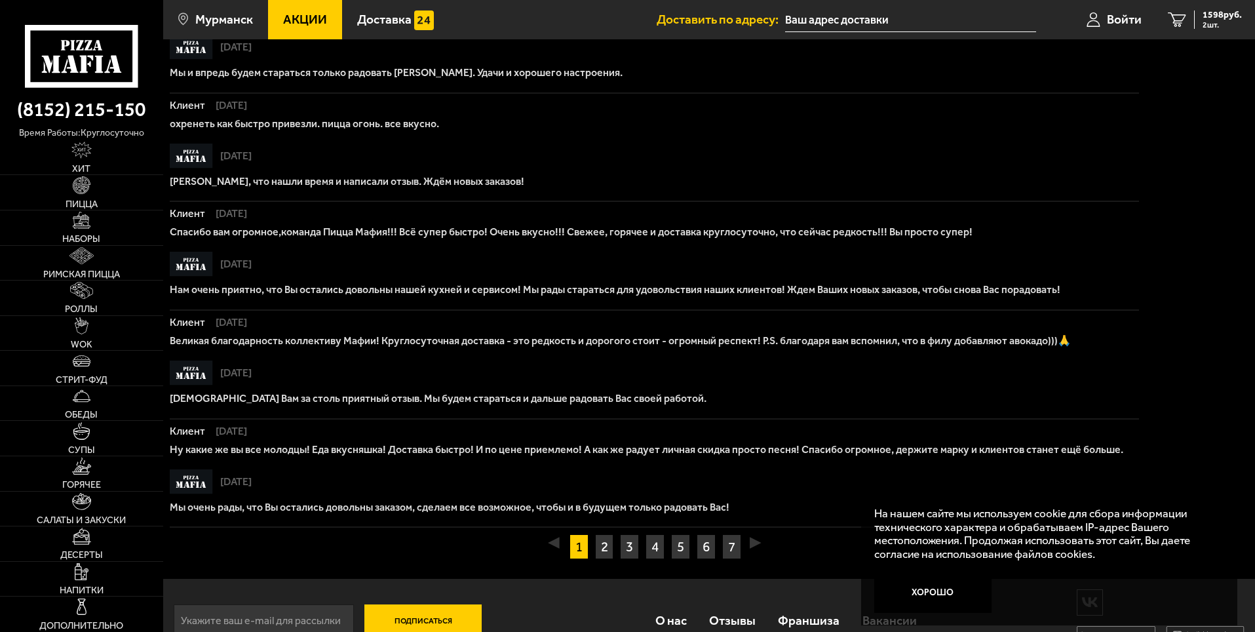
scroll to position [751, 0]
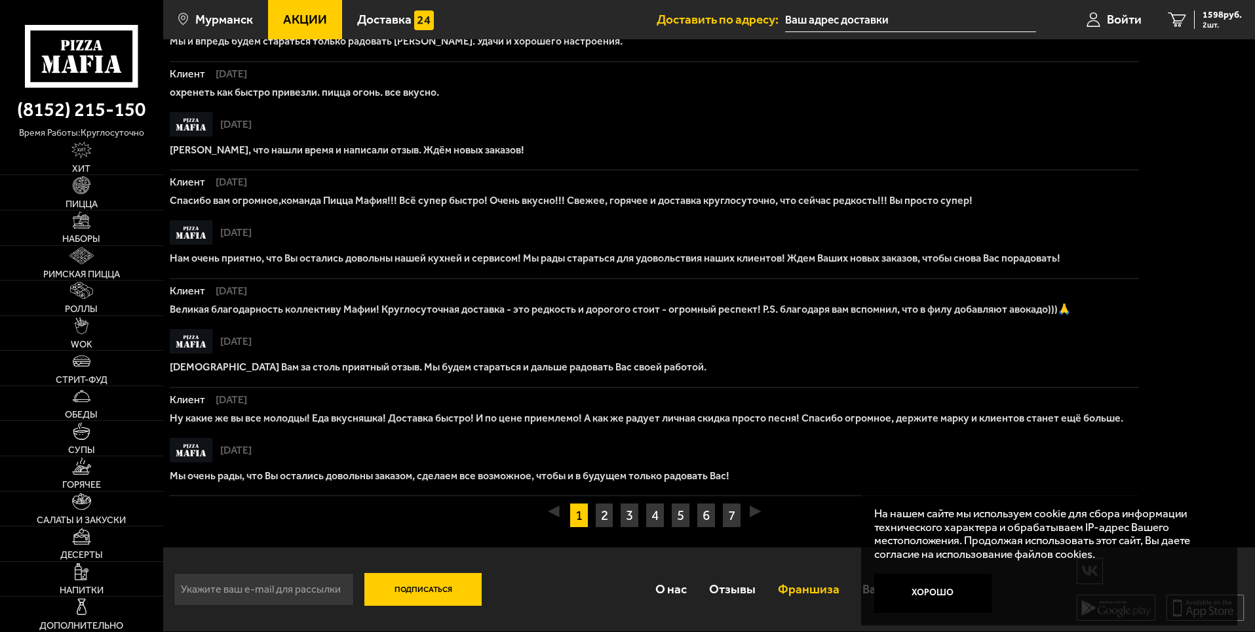
click at [803, 590] on link "Франшиза" at bounding box center [809, 589] width 84 height 43
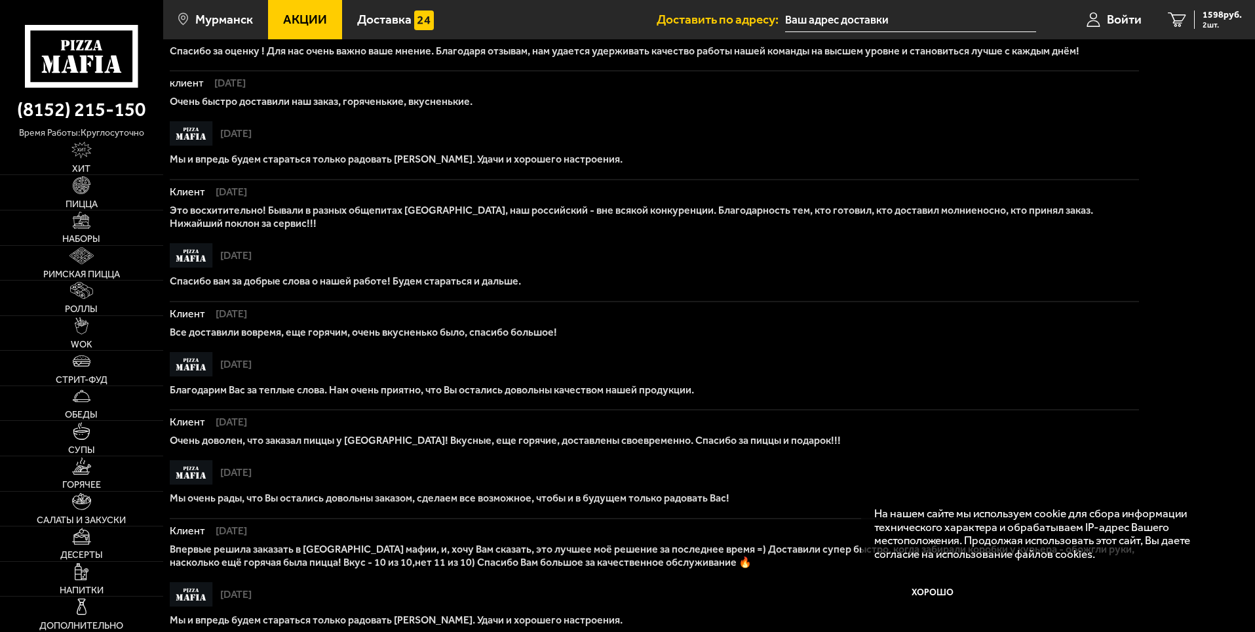
scroll to position [0, 0]
